Goal: Task Accomplishment & Management: Complete application form

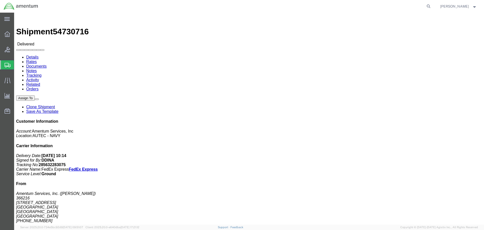
click at [0, 0] on span "Shipment Manager" at bounding box center [0, 0] width 0 height 0
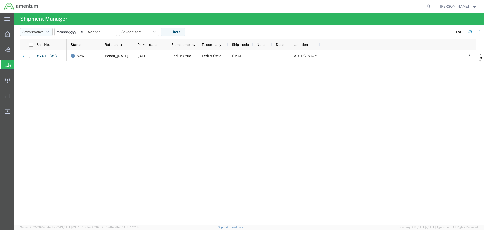
click at [39, 33] on span "Active" at bounding box center [39, 32] width 10 height 4
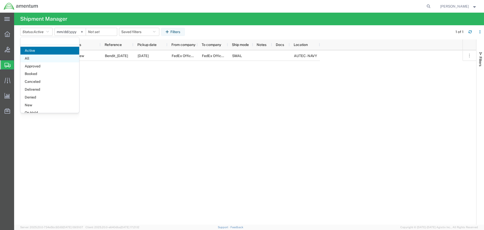
click at [39, 60] on span "All" at bounding box center [49, 58] width 59 height 8
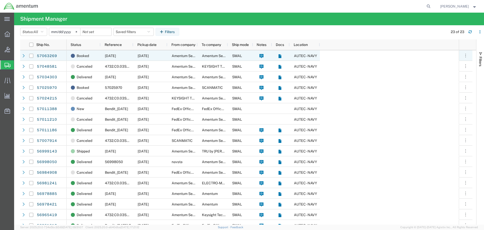
click at [21, 55] on div at bounding box center [23, 55] width 7 height 11
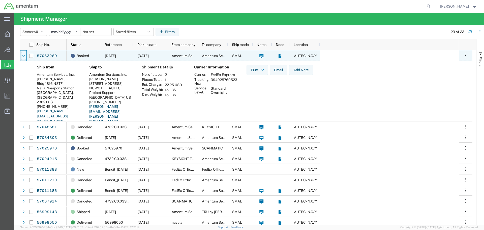
click at [23, 55] on icon at bounding box center [23, 56] width 3 height 2
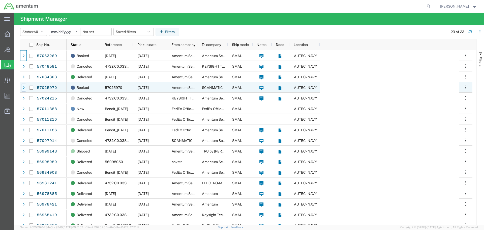
click at [23, 86] on div at bounding box center [23, 87] width 5 height 8
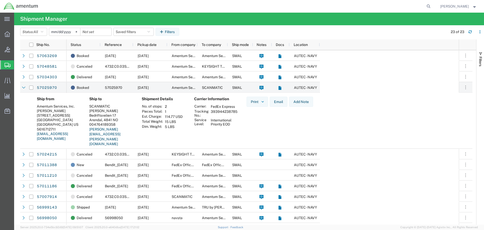
drag, startPoint x: 211, startPoint y: 111, endPoint x: 238, endPoint y: 110, distance: 27.3
click at [238, 110] on td "393944238785" at bounding box center [224, 113] width 30 height 9
copy td "393944238785"
drag, startPoint x: 219, startPoint y: 110, endPoint x: 216, endPoint y: 112, distance: 3.0
copy td "393944238785"
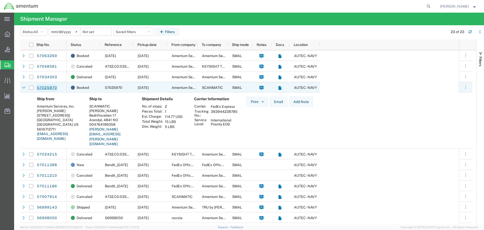
click at [50, 85] on link "57025970" at bounding box center [47, 88] width 21 height 8
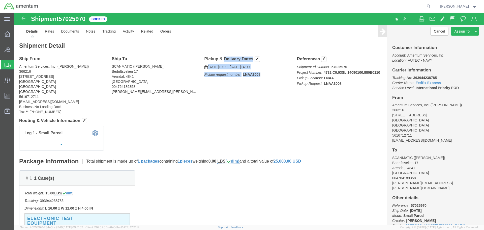
drag, startPoint x: 189, startPoint y: 46, endPoint x: 247, endPoint y: 64, distance: 60.6
click div "Pickup & Delivery Dates [DATE] 10:00 - [DATE] 14:00 Pickup request number: LNAA…"
copy div "Pickup & Delivery Dates [DATE] 10:00 - [DATE] 14:00 Pickup request number: LNAA…"
click at [0, 0] on span "Create Shipment" at bounding box center [0, 0] width 0 height 0
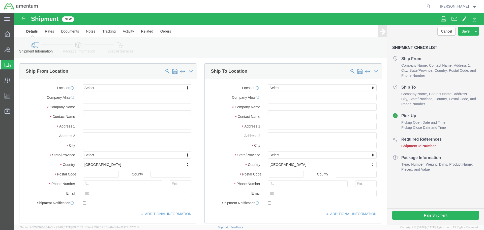
select select
click input "text"
type input "n"
type input "NAVSTA"
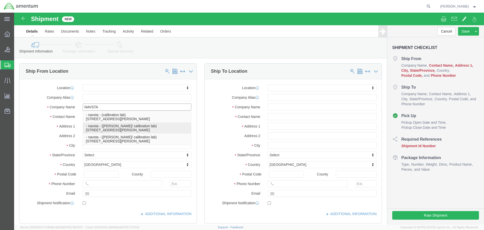
click p "- navsta - ([PERSON_NAME]/ calibration lab) [STREET_ADDRESS][PERSON_NAME]"
select select "RI"
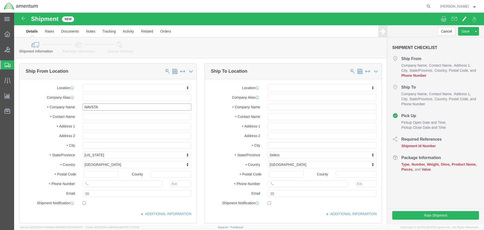
type input "navsta"
click input "text"
